Goal: Task Accomplishment & Management: Use online tool/utility

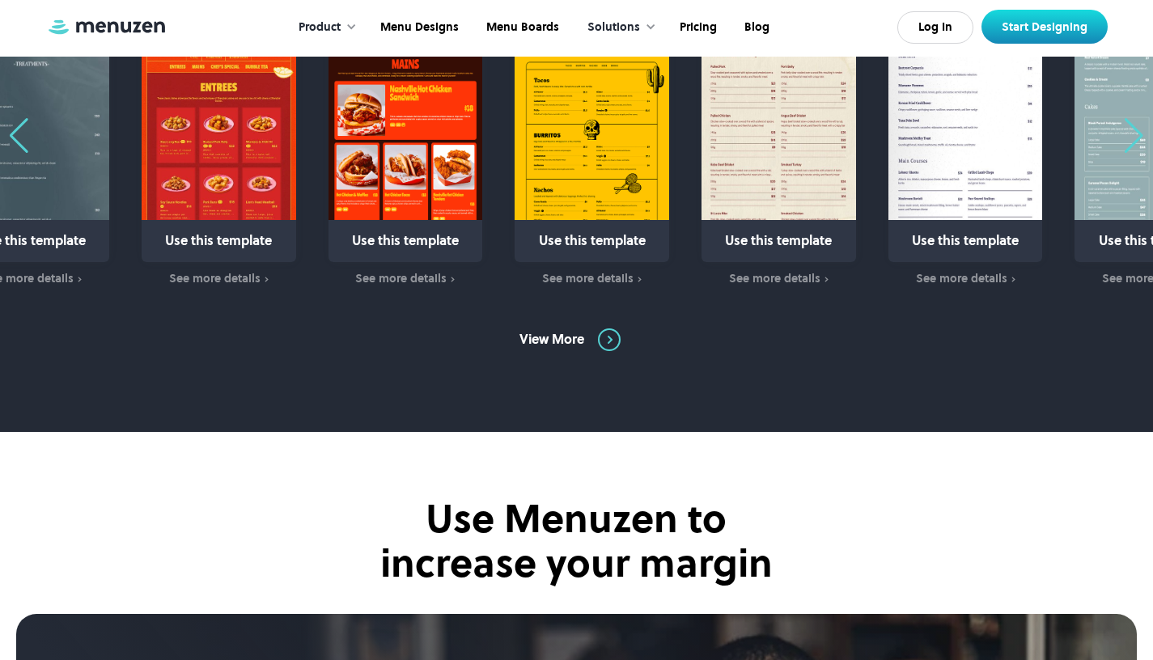
scroll to position [1094, 0]
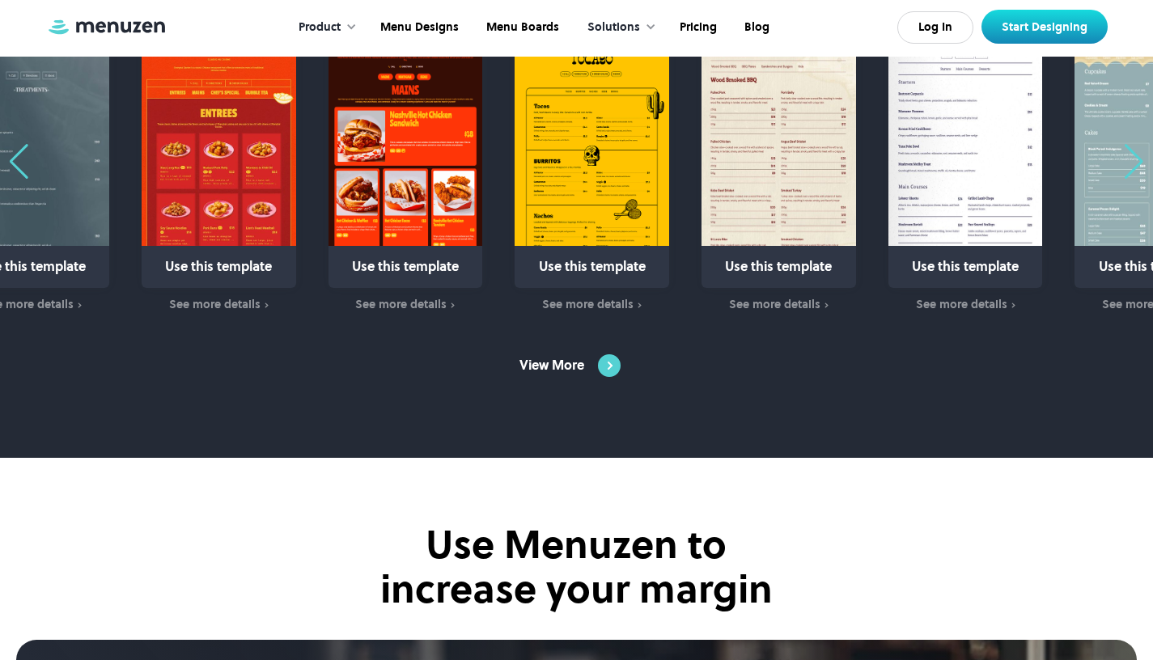
click at [613, 363] on img at bounding box center [609, 365] width 23 height 23
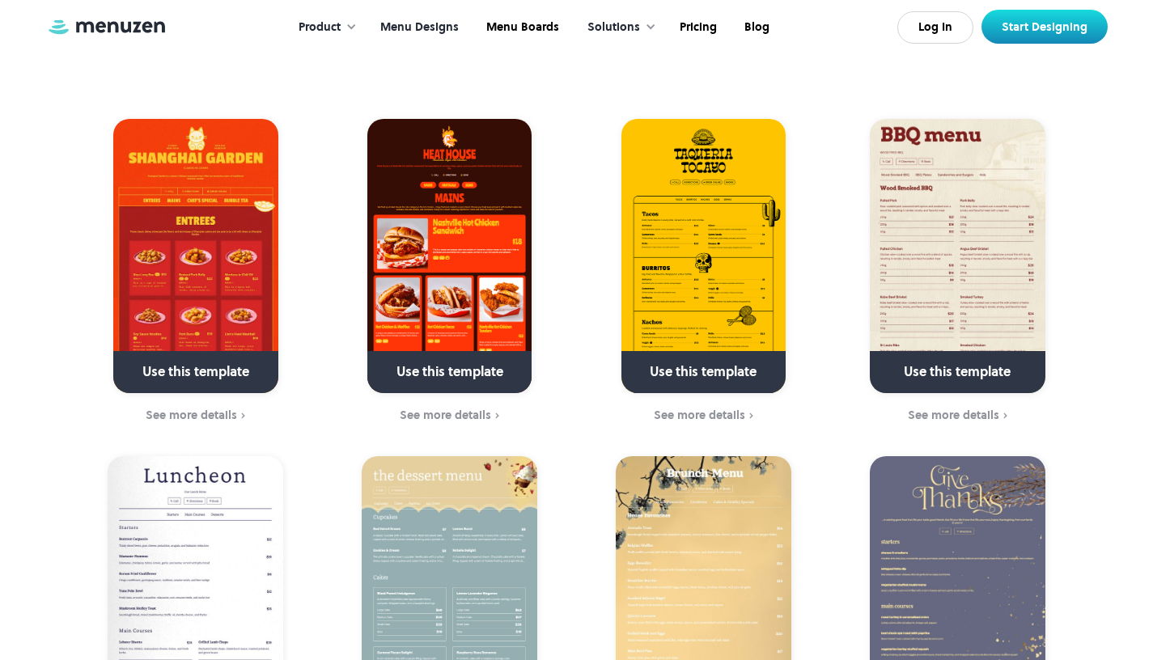
scroll to position [326, 0]
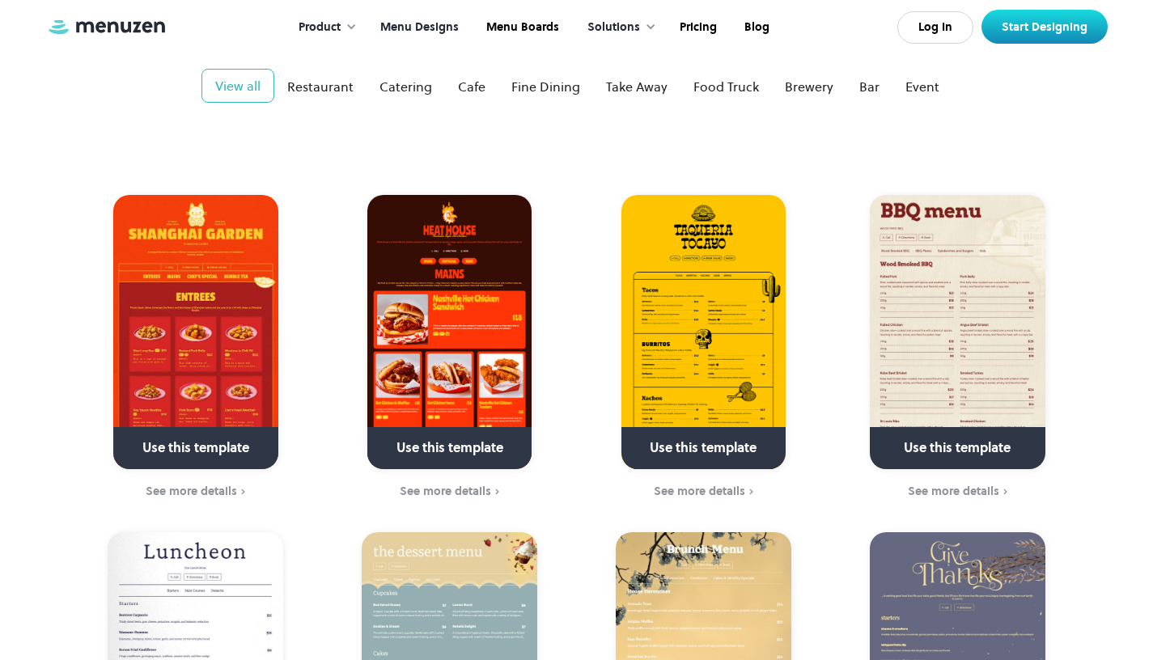
click at [234, 346] on img at bounding box center [195, 332] width 164 height 274
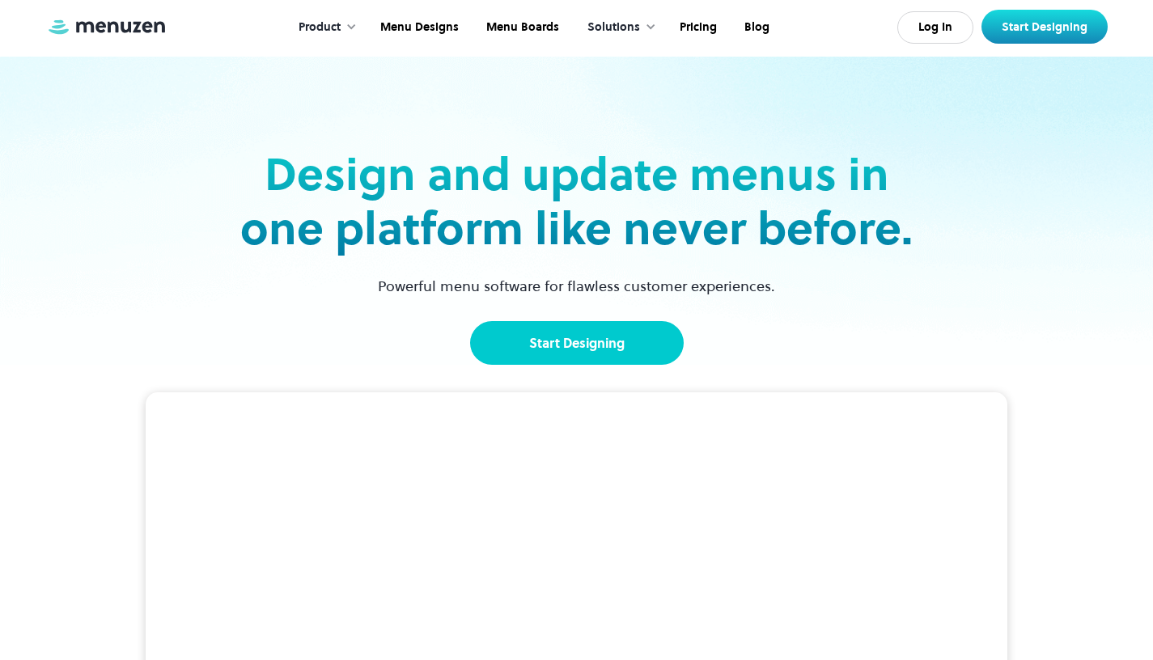
click at [527, 339] on link "Start Designing" at bounding box center [577, 343] width 214 height 44
